Goal: Transaction & Acquisition: Purchase product/service

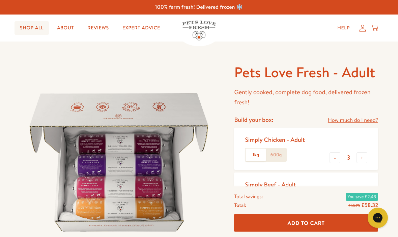
click at [34, 28] on link "Shop All" at bounding box center [31, 27] width 34 height 13
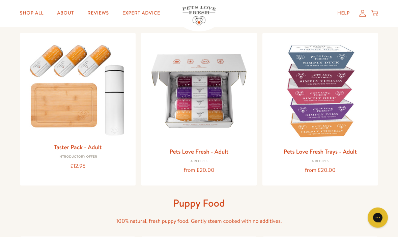
scroll to position [70, 0]
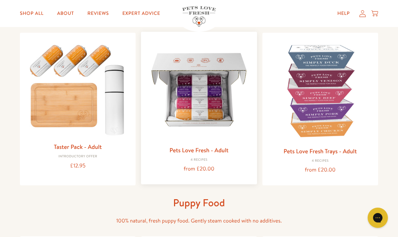
click at [220, 112] on img at bounding box center [198, 89] width 105 height 105
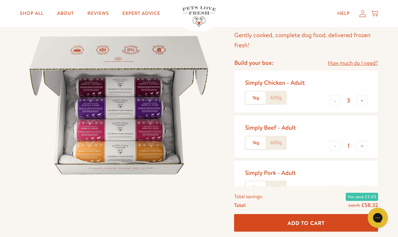
scroll to position [58, 0]
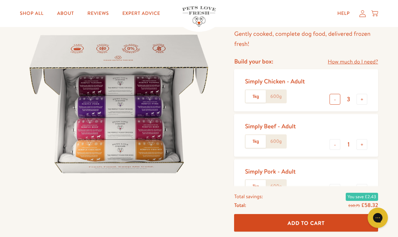
click at [335, 99] on button "-" at bounding box center [334, 99] width 11 height 11
click at [337, 101] on button "-" at bounding box center [334, 99] width 11 height 11
click at [335, 103] on button "-" at bounding box center [334, 99] width 11 height 11
type input "0"
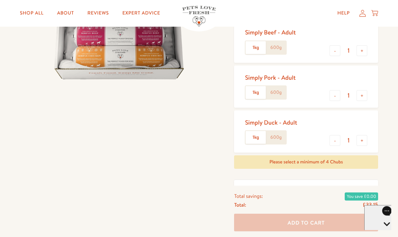
scroll to position [152, 0]
click at [366, 141] on button "+" at bounding box center [361, 140] width 11 height 11
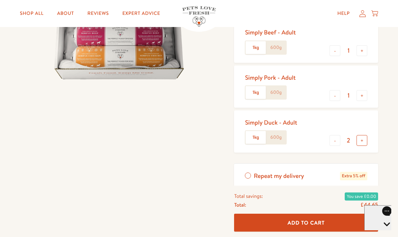
click at [366, 141] on button "+" at bounding box center [361, 140] width 11 height 11
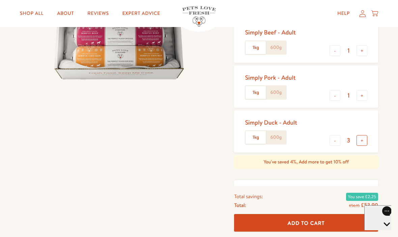
click at [363, 138] on button "+" at bounding box center [361, 140] width 11 height 11
type input "4"
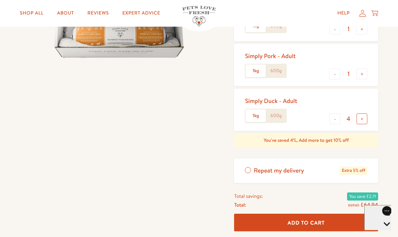
scroll to position [174, 0]
click at [279, 111] on label "600g" at bounding box center [276, 115] width 20 height 13
click at [0, 0] on input "600g" at bounding box center [0, 0] width 0 height 0
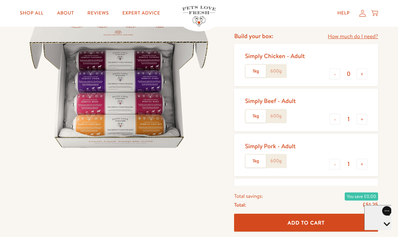
scroll to position [81, 0]
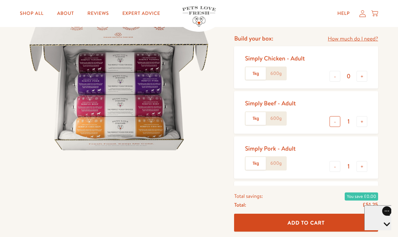
click at [334, 119] on button "-" at bounding box center [334, 121] width 11 height 11
type input "0"
click at [338, 166] on button "-" at bounding box center [334, 166] width 11 height 11
type input "0"
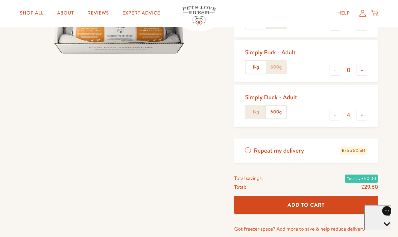
click at [259, 109] on label "1kg" at bounding box center [255, 112] width 20 height 13
click at [0, 0] on input "1kg" at bounding box center [0, 0] width 0 height 0
click at [285, 107] on label "600g" at bounding box center [276, 112] width 20 height 13
click at [0, 0] on input "600g" at bounding box center [0, 0] width 0 height 0
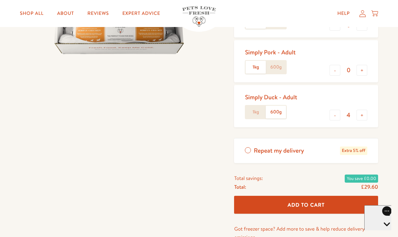
click at [256, 113] on label "1kg" at bounding box center [255, 112] width 20 height 13
click at [0, 0] on input "1kg" at bounding box center [0, 0] width 0 height 0
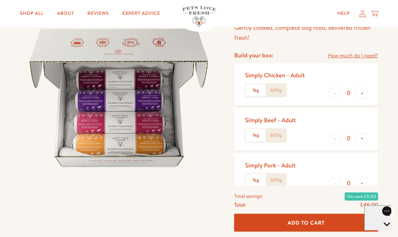
scroll to position [64, 0]
